Goal: Task Accomplishment & Management: Manage account settings

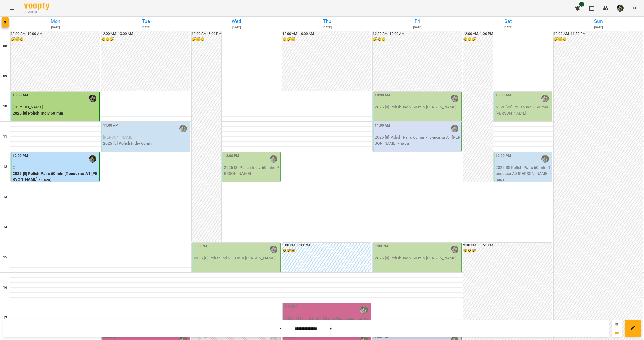
click at [56, 109] on p "[PERSON_NAME]" at bounding box center [56, 107] width 86 height 6
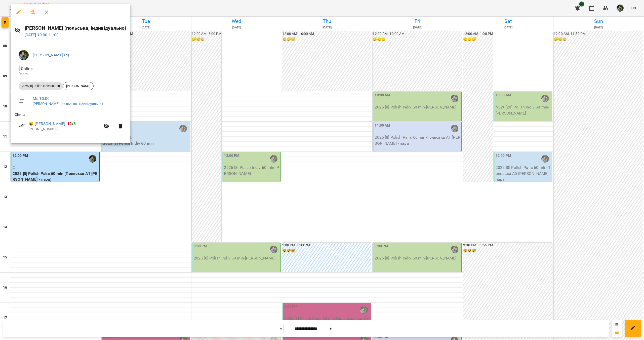
click at [64, 160] on div at bounding box center [322, 170] width 644 height 340
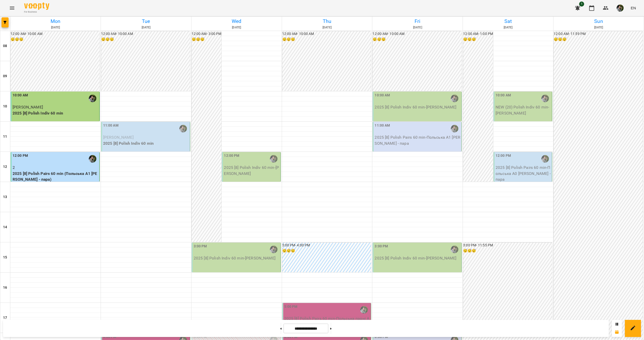
click at [60, 166] on p "2" at bounding box center [56, 168] width 86 height 6
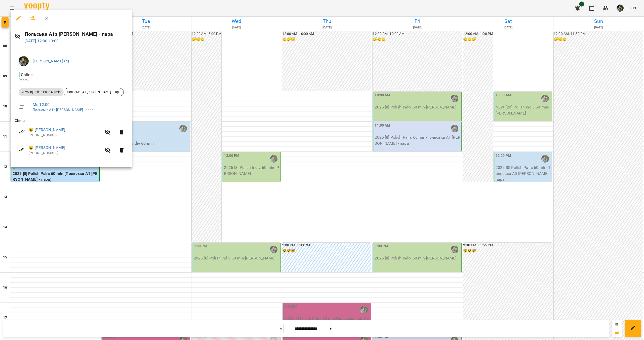
click at [80, 203] on div at bounding box center [322, 170] width 644 height 340
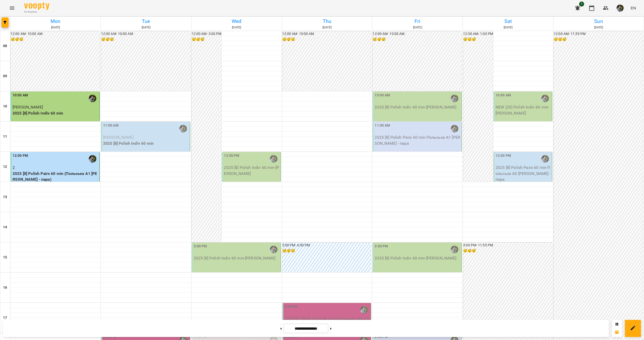
scroll to position [167, 0]
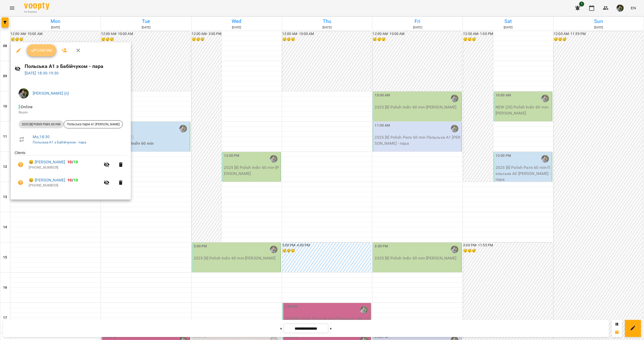
click at [39, 49] on span "Confirm" at bounding box center [42, 50] width 22 height 6
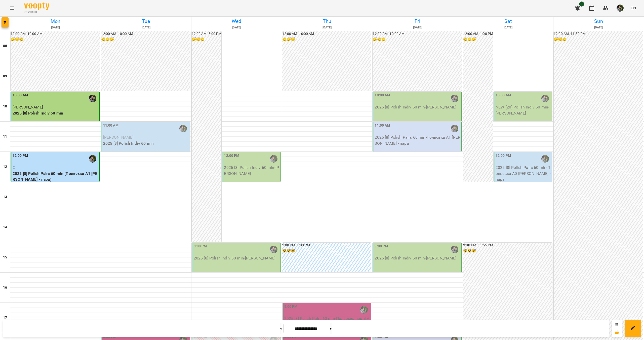
click at [135, 140] on p "[PERSON_NAME]" at bounding box center [146, 137] width 86 height 6
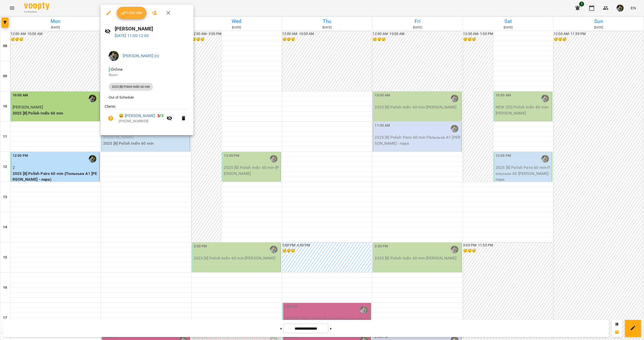
click at [137, 174] on div at bounding box center [322, 170] width 644 height 340
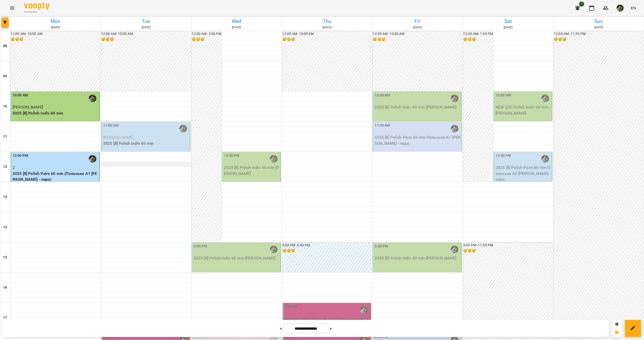
scroll to position [167, 0]
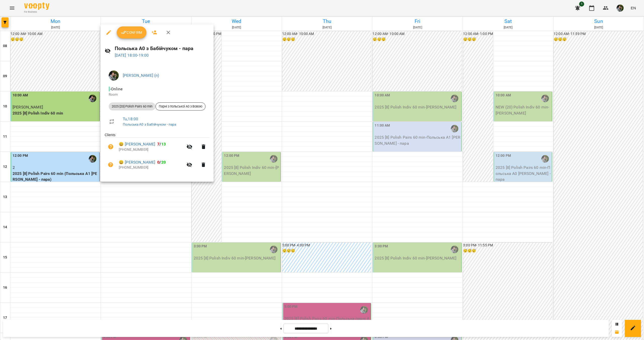
click at [135, 194] on div at bounding box center [322, 170] width 644 height 340
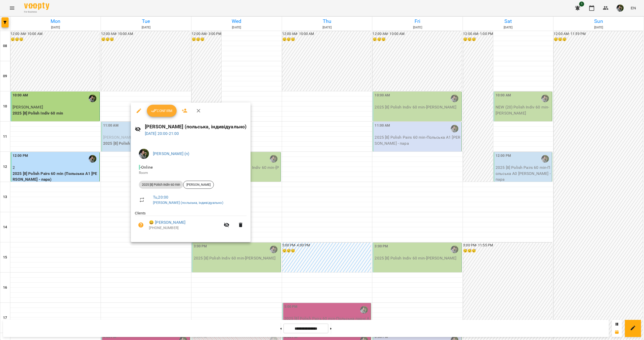
click at [147, 253] on div at bounding box center [322, 170] width 644 height 340
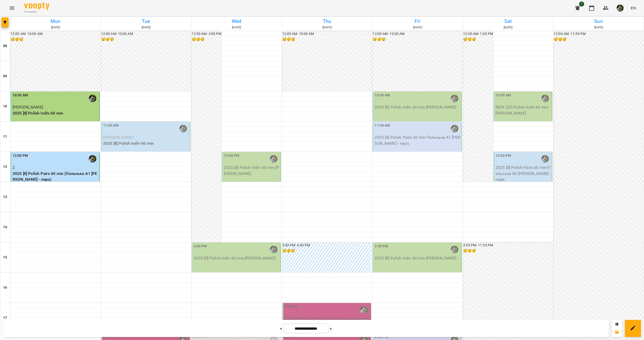
scroll to position [0, 0]
